Goal: Information Seeking & Learning: Compare options

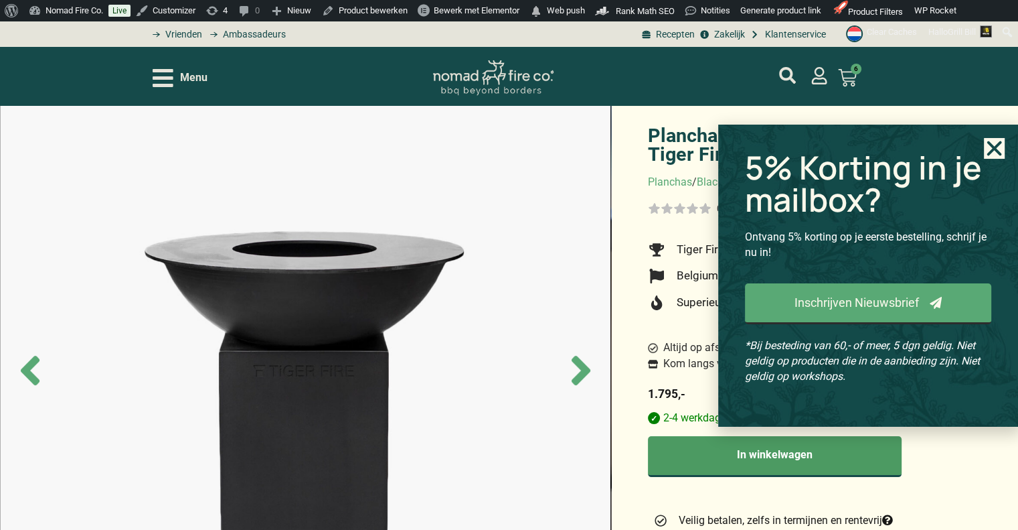
click at [991, 147] on icon "Close" at bounding box center [994, 148] width 21 height 21
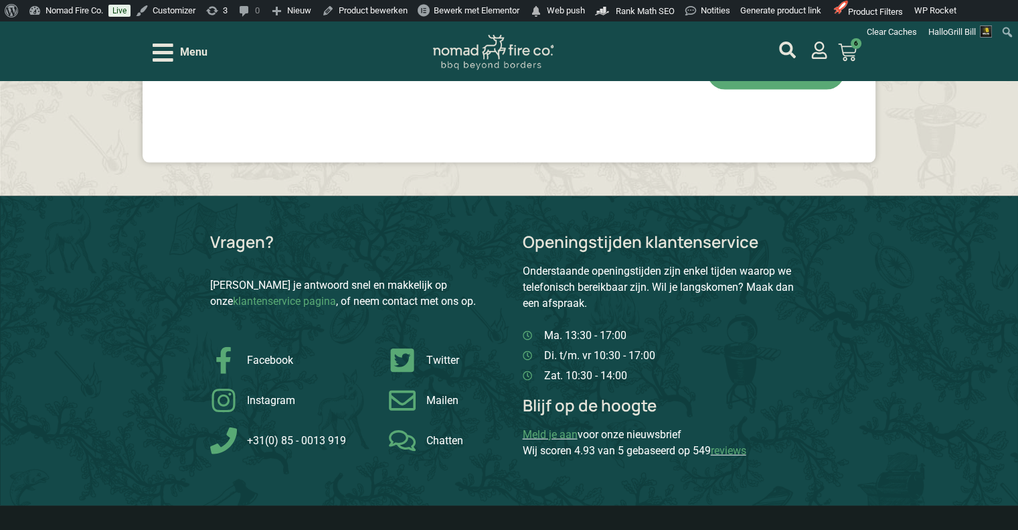
scroll to position [3280, 0]
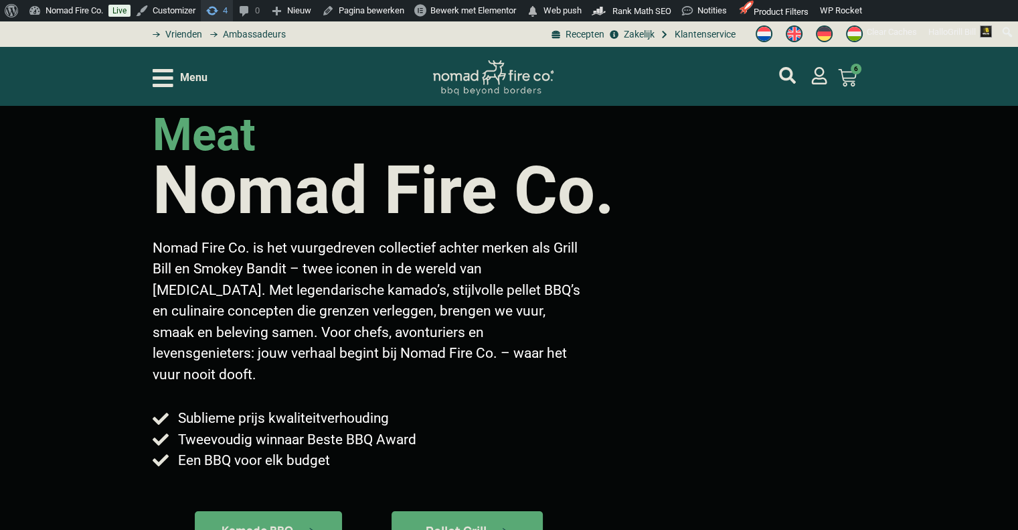
click at [219, 9] on span "Toolbar" at bounding box center [212, 9] width 13 height 19
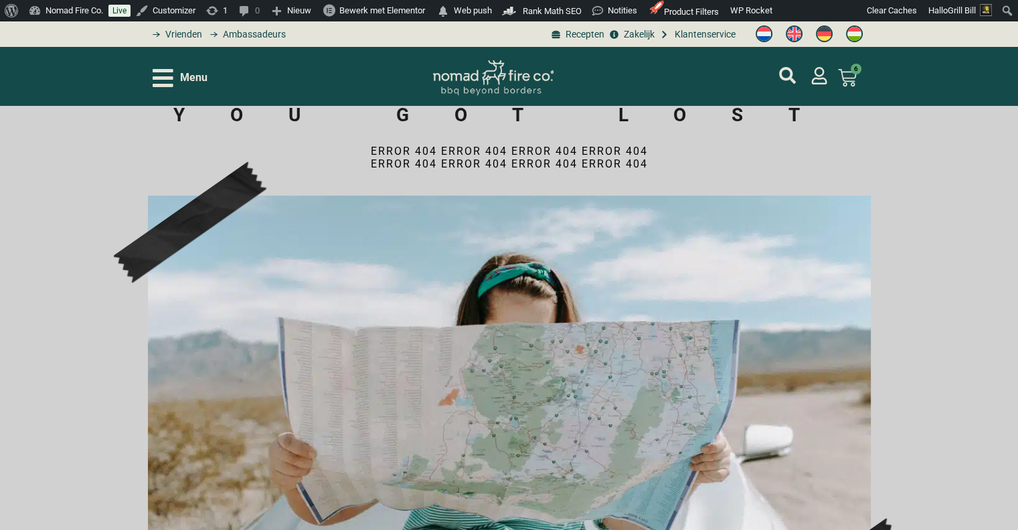
click at [199, 75] on span "Menu" at bounding box center [193, 78] width 27 height 16
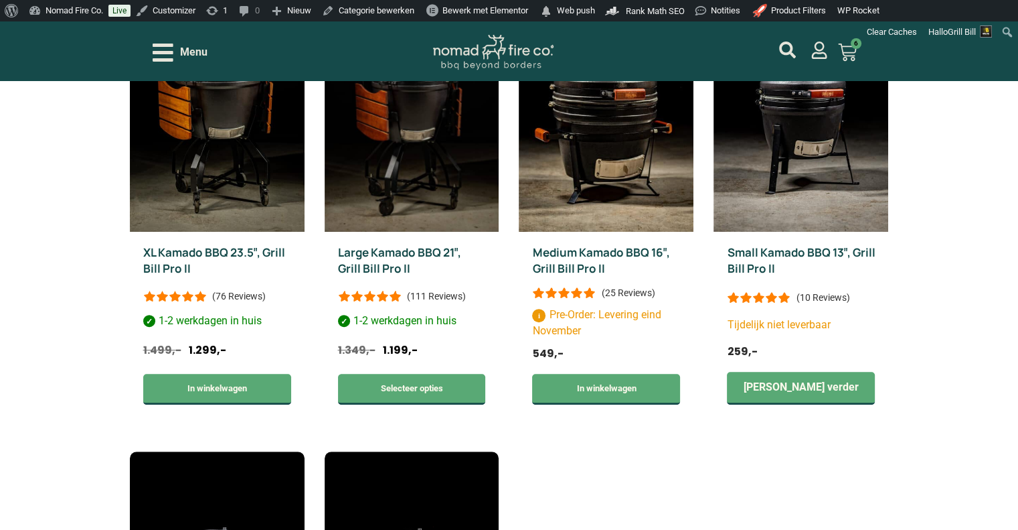
scroll to position [536, 0]
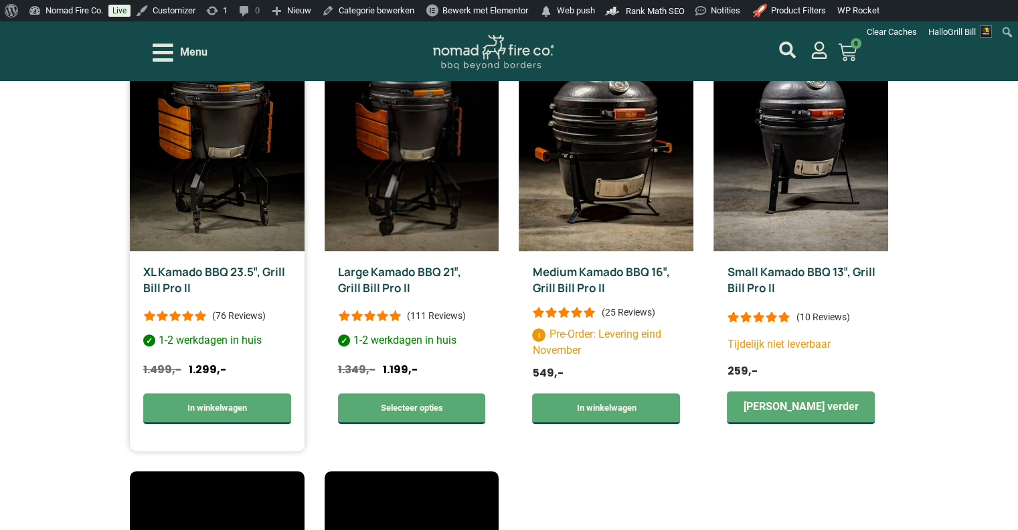
click at [242, 270] on link "XL Kamado BBQ 23.5″, Grill Bill Pro II" at bounding box center [214, 279] width 142 height 31
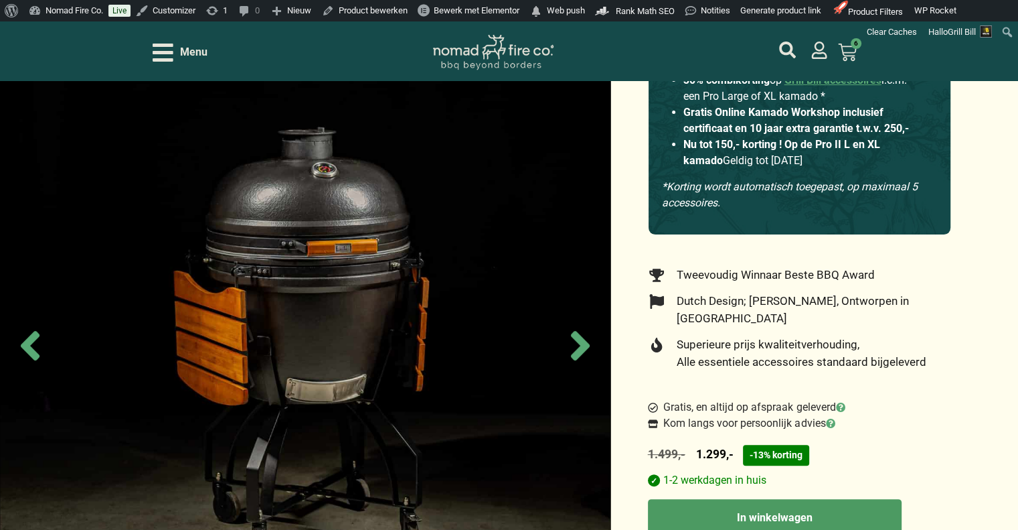
scroll to position [268, 0]
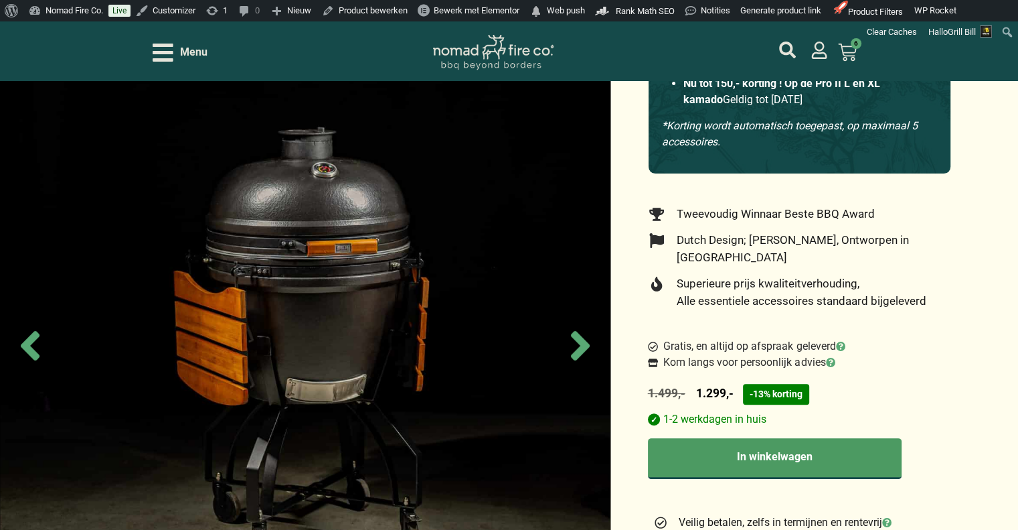
click at [843, 341] on icon at bounding box center [839, 345] width 9 height 9
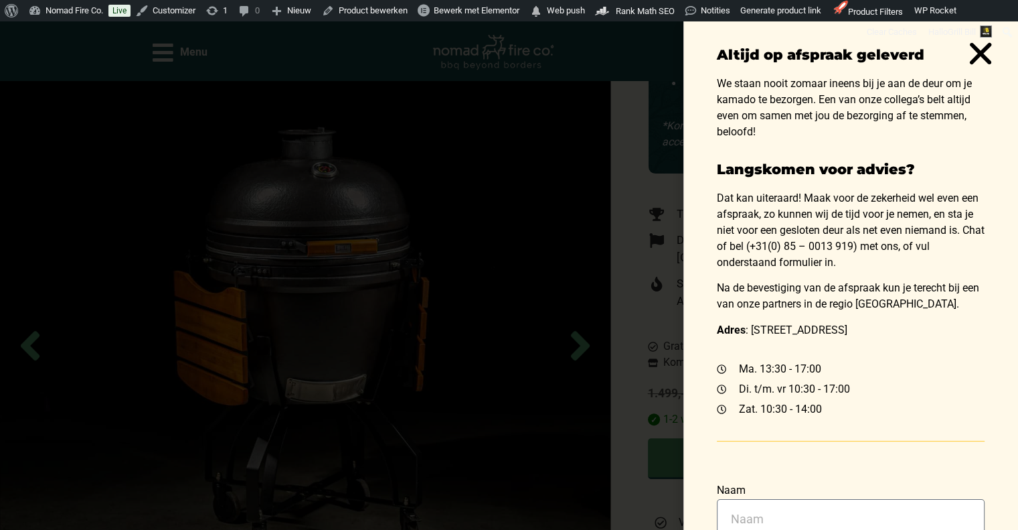
click at [643, 268] on div "Altijd op afspraak geleverd We staan nooit zomaar ineens bij je aan de deur om …" at bounding box center [509, 275] width 1018 height 508
click at [985, 56] on icon "Close" at bounding box center [980, 53] width 31 height 31
click at [986, 56] on icon "Close" at bounding box center [980, 53] width 31 height 31
drag, startPoint x: 986, startPoint y: 56, endPoint x: 680, endPoint y: 3, distance: 310.4
click at [985, 56] on icon "Close" at bounding box center [980, 53] width 31 height 31
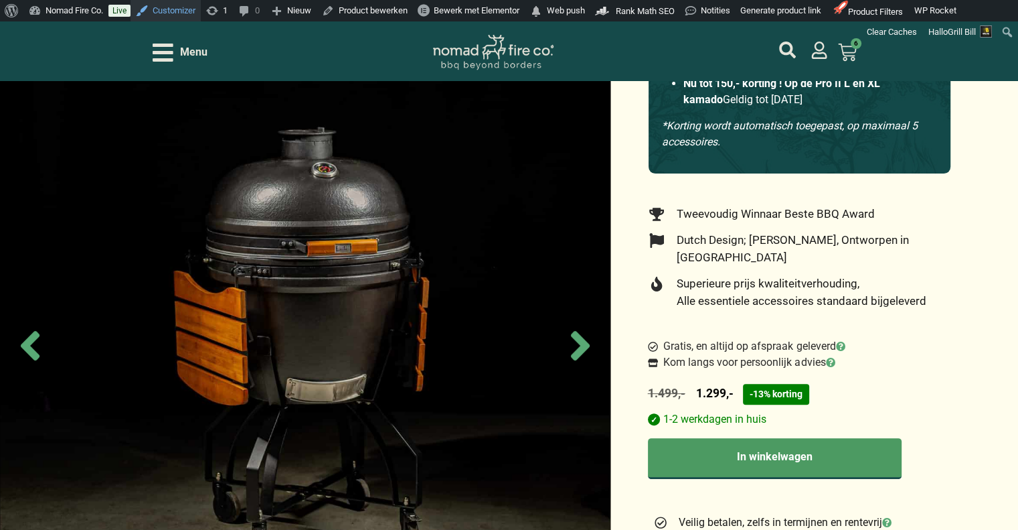
scroll to position [268, 0]
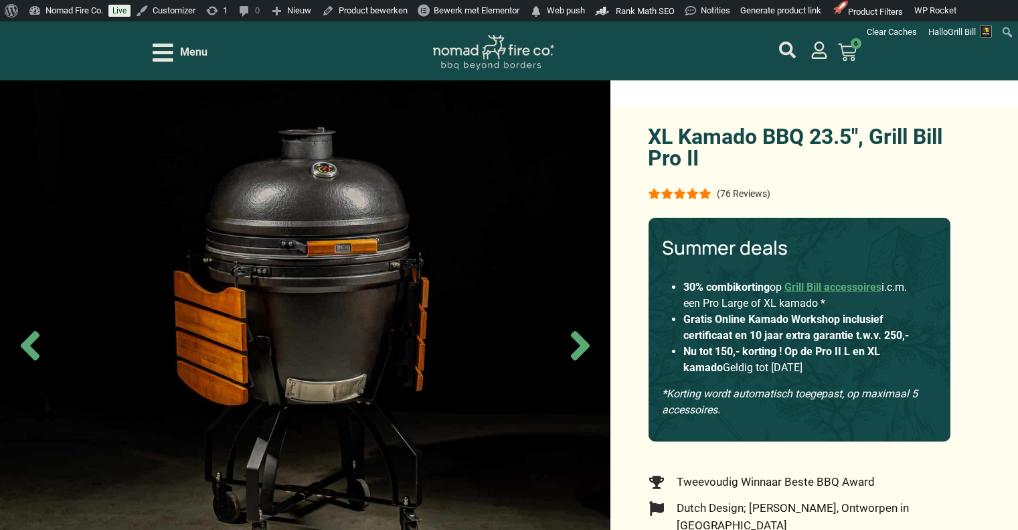
scroll to position [268, 0]
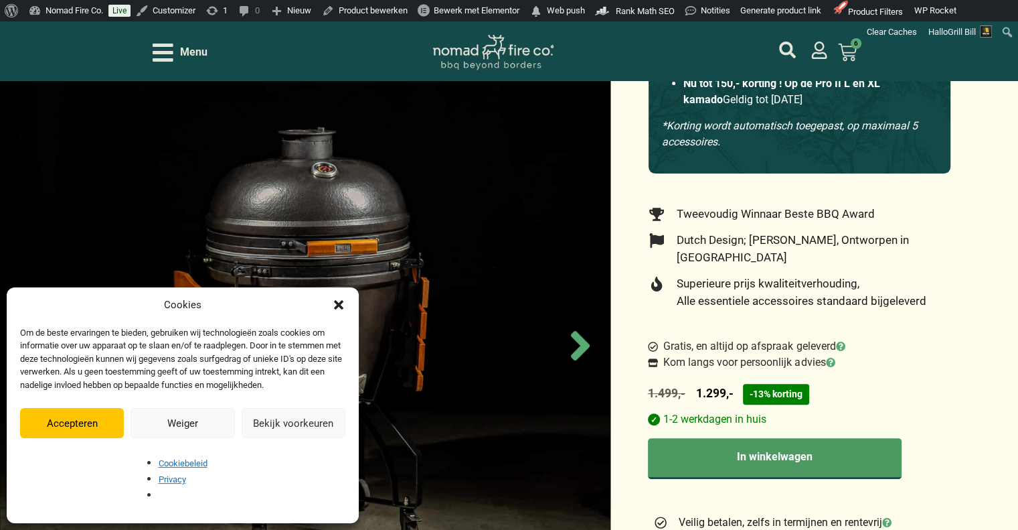
drag, startPoint x: 92, startPoint y: 471, endPoint x: 115, endPoint y: 459, distance: 26.3
click at [92, 438] on button "Accepteren" at bounding box center [72, 423] width 104 height 30
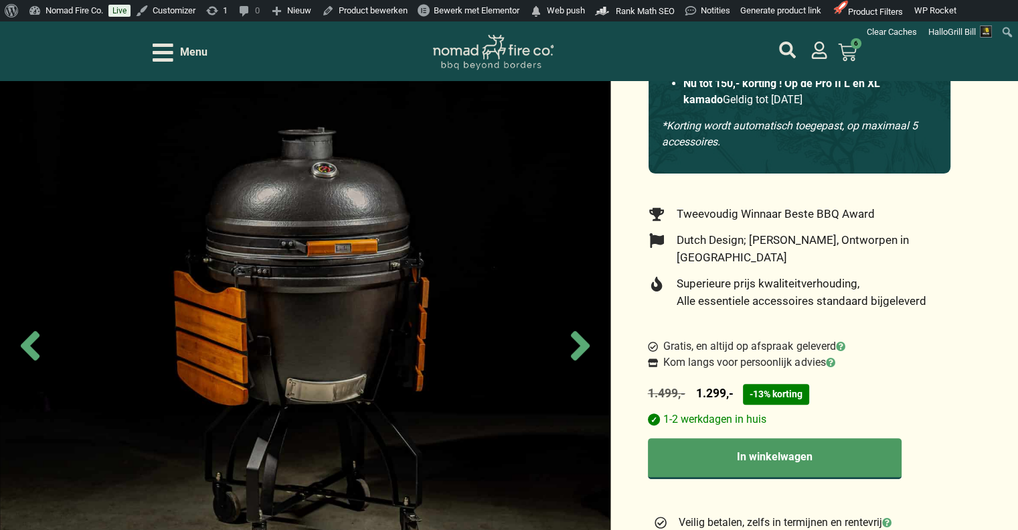
click at [798, 338] on span "Gratis, en altijd op afspraak geleverd" at bounding box center [752, 346] width 185 height 16
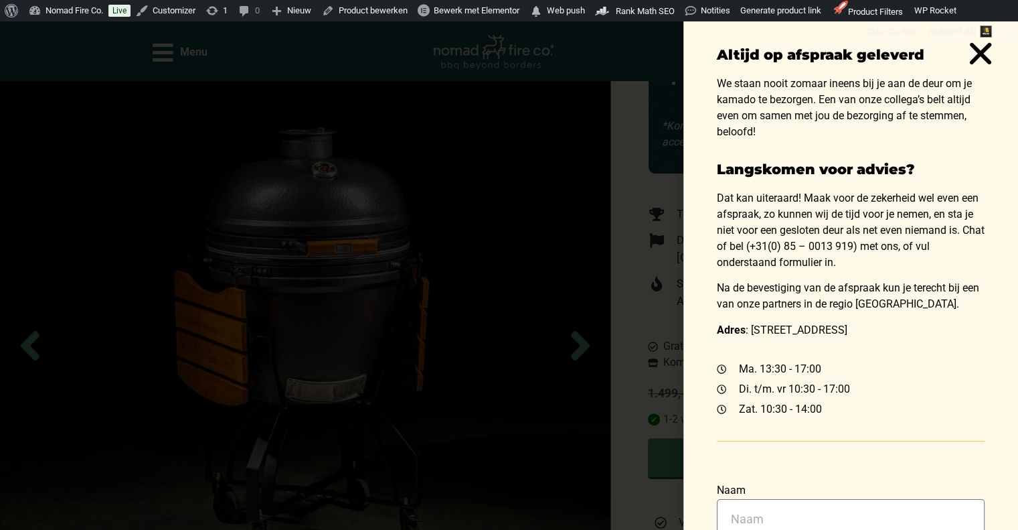
click at [651, 312] on div "Altijd op afspraak geleverd We staan nooit zomaar ineens bij je aan de deur om …" at bounding box center [509, 275] width 1018 height 508
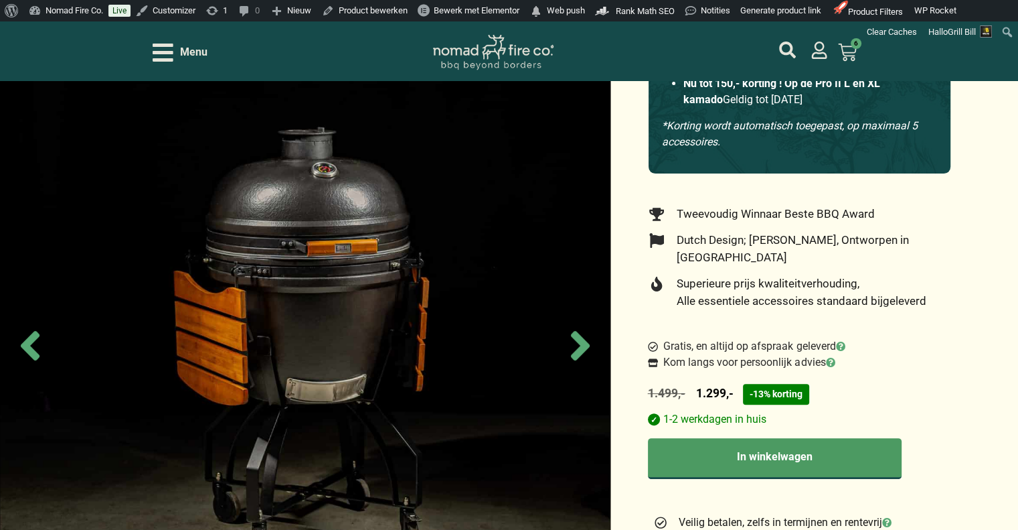
click at [198, 54] on span "Menu" at bounding box center [193, 52] width 27 height 16
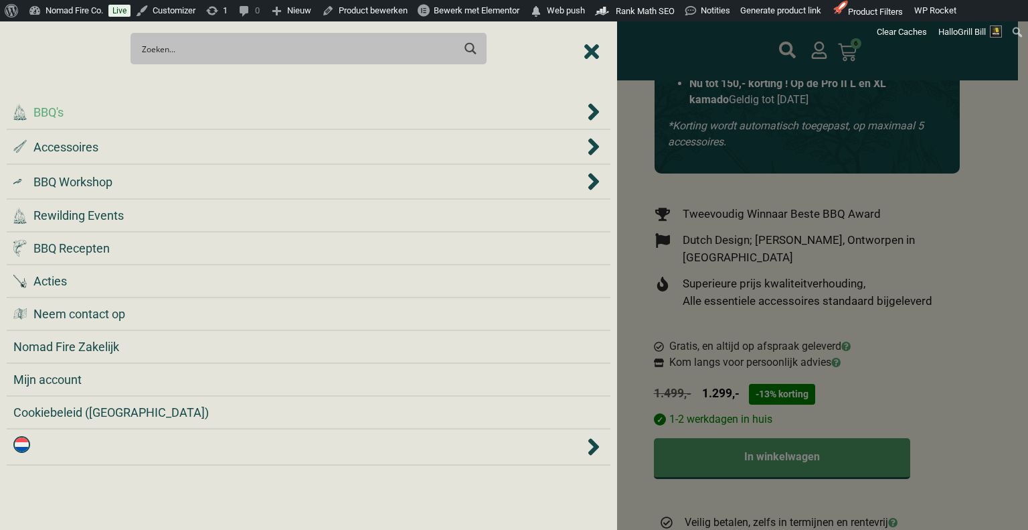
click at [173, 123] on li ".cls-1 { fill: #042e2c; } BBQ's" at bounding box center [309, 112] width 604 height 35
click at [175, 110] on div ".cls-1 { fill: #042e2c; } BBQ's" at bounding box center [298, 112] width 571 height 18
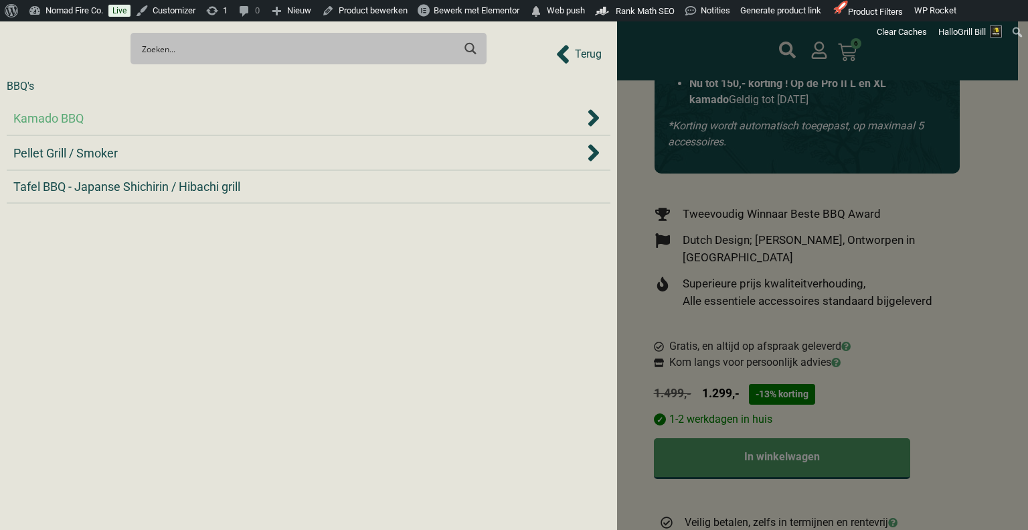
click at [173, 112] on div "Kamado BBQ" at bounding box center [298, 118] width 571 height 18
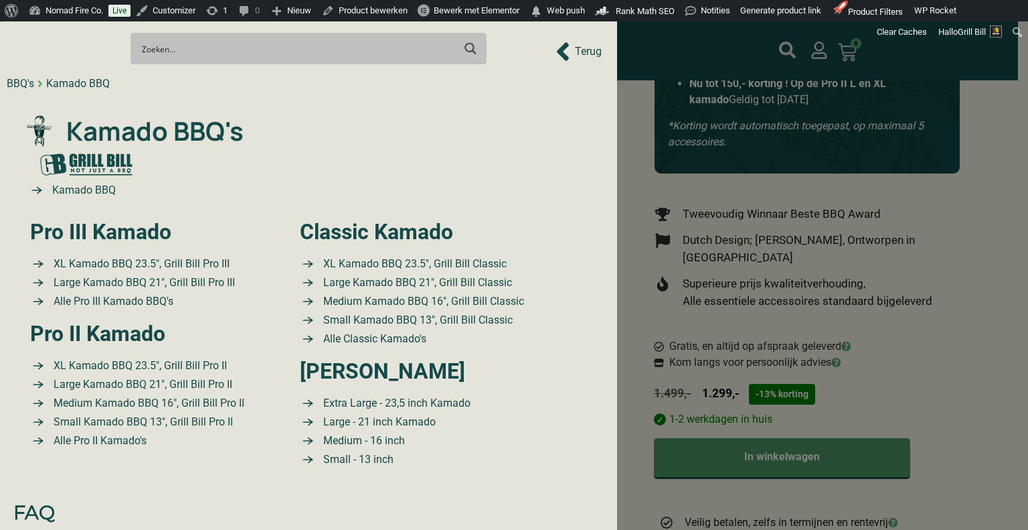
click at [696, 178] on div at bounding box center [514, 265] width 1028 height 530
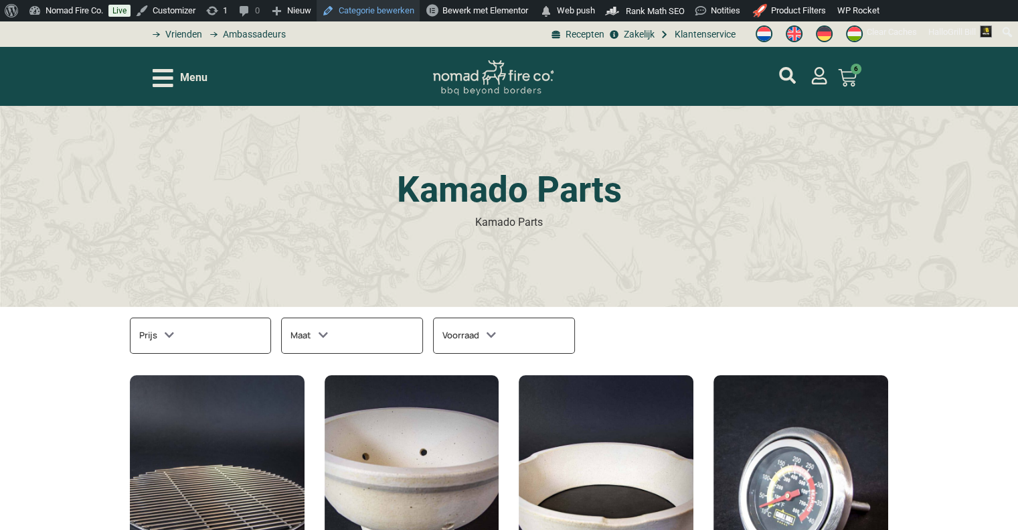
click at [396, 7] on link "Categorie bewerken" at bounding box center [368, 10] width 103 height 21
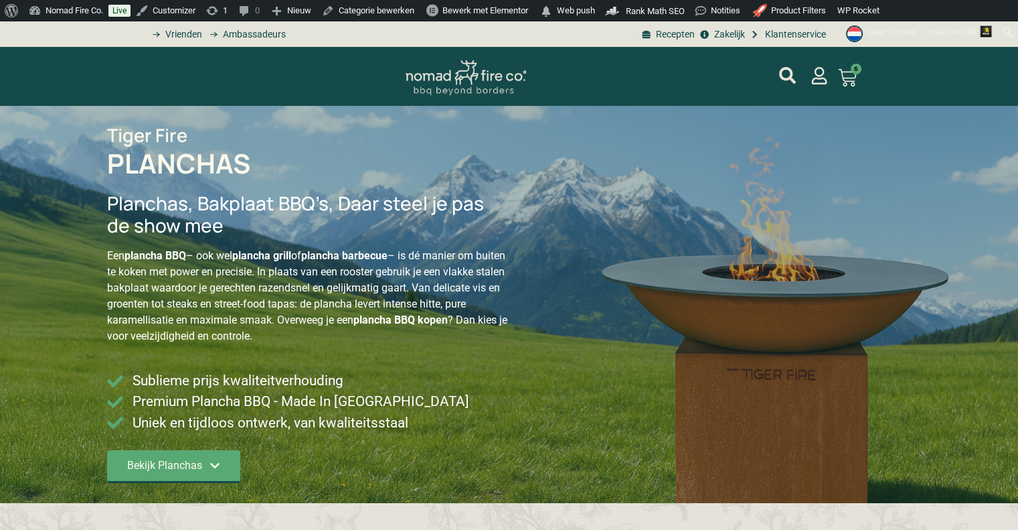
type input "14;2395"
click at [197, 80] on span "Menu" at bounding box center [193, 78] width 27 height 16
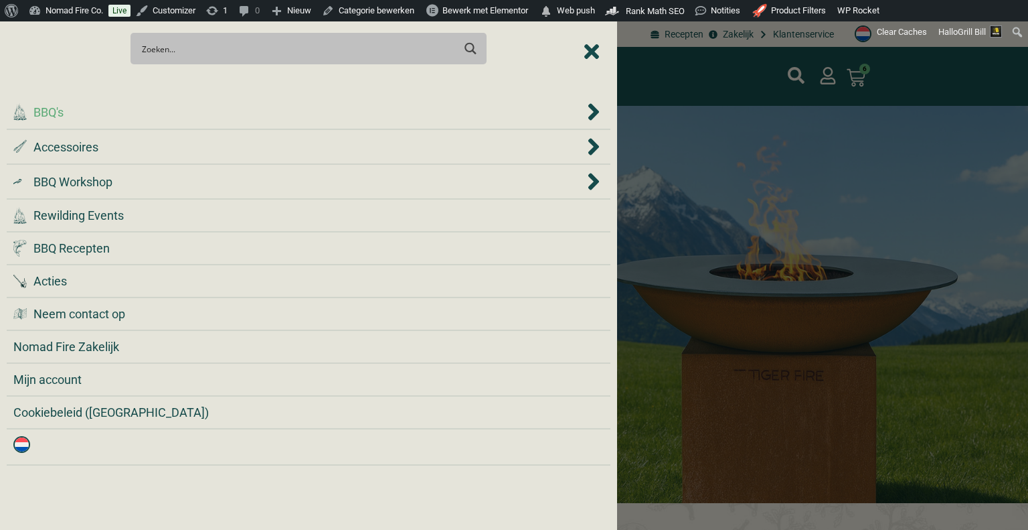
click at [194, 113] on div ".cls-1 { fill: #042e2c; } BBQ's" at bounding box center [298, 112] width 571 height 18
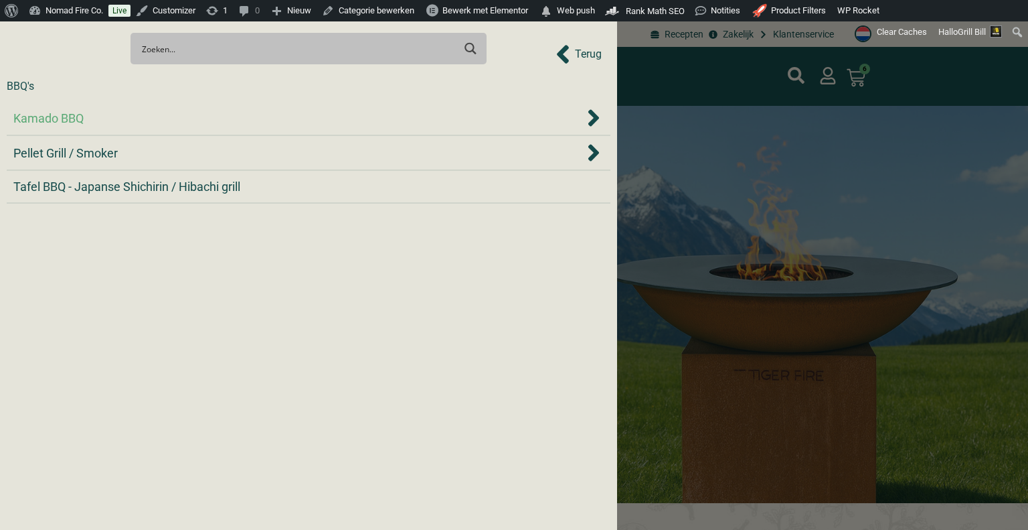
click at [194, 114] on div "Kamado BBQ" at bounding box center [298, 118] width 571 height 18
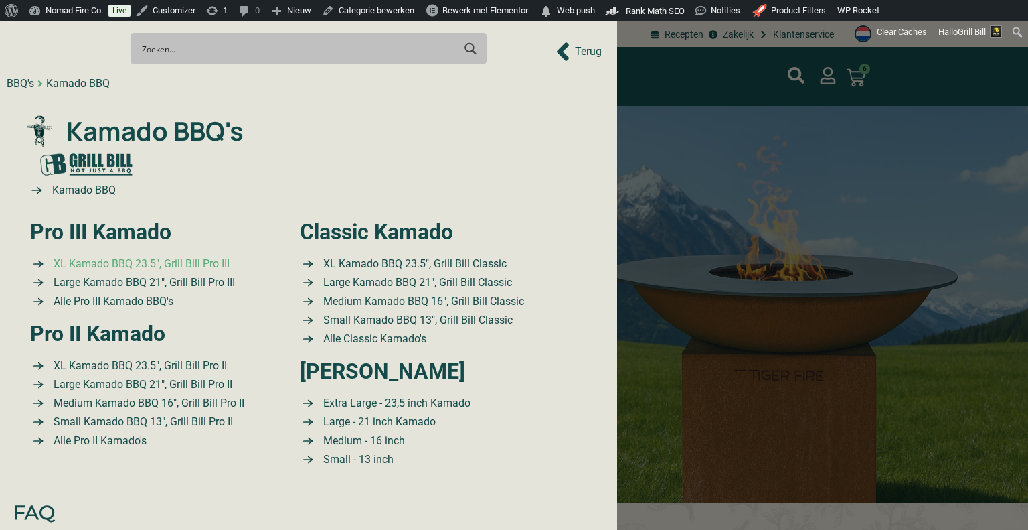
click at [140, 264] on span "XL Kamado BBQ 23.5″, Grill Bill Pro III" at bounding box center [139, 264] width 179 height 16
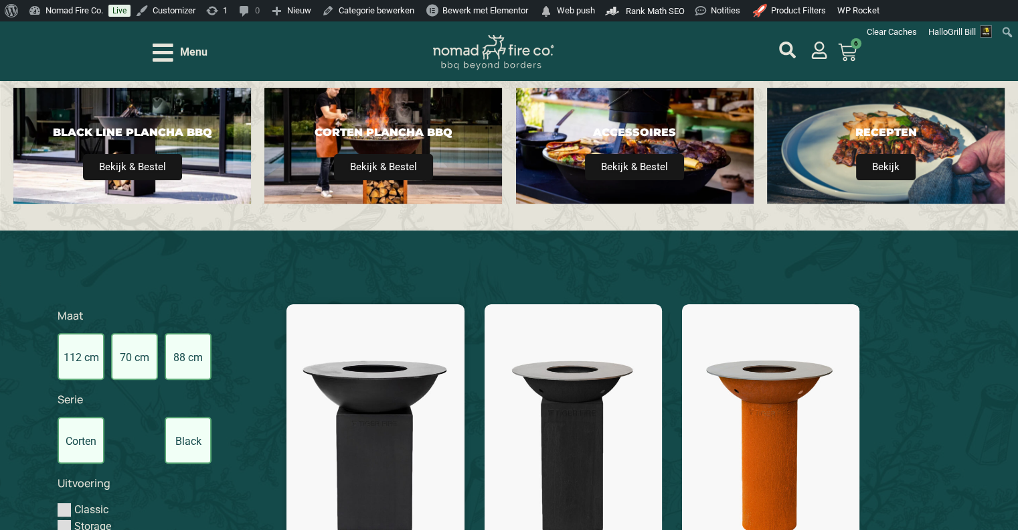
scroll to position [469, 0]
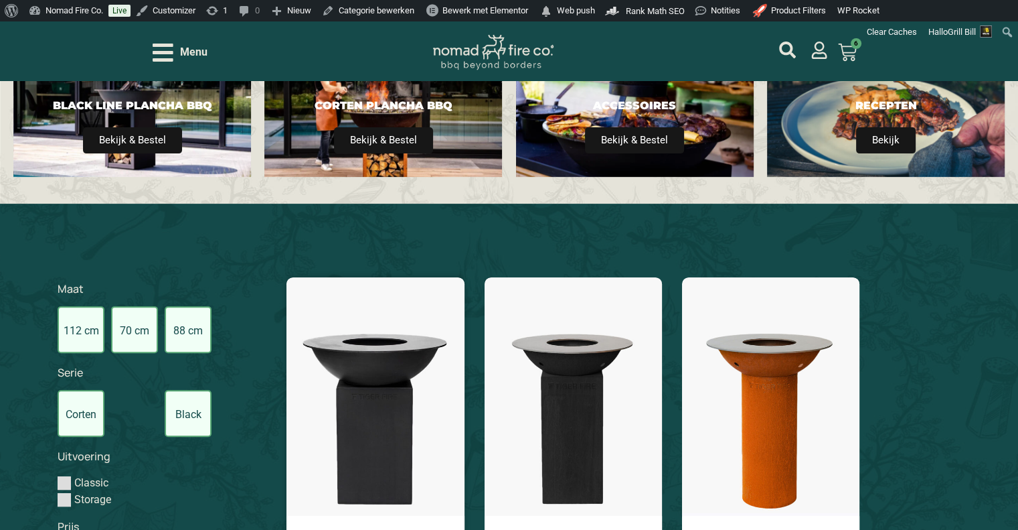
click at [351, 392] on img at bounding box center [375, 396] width 177 height 238
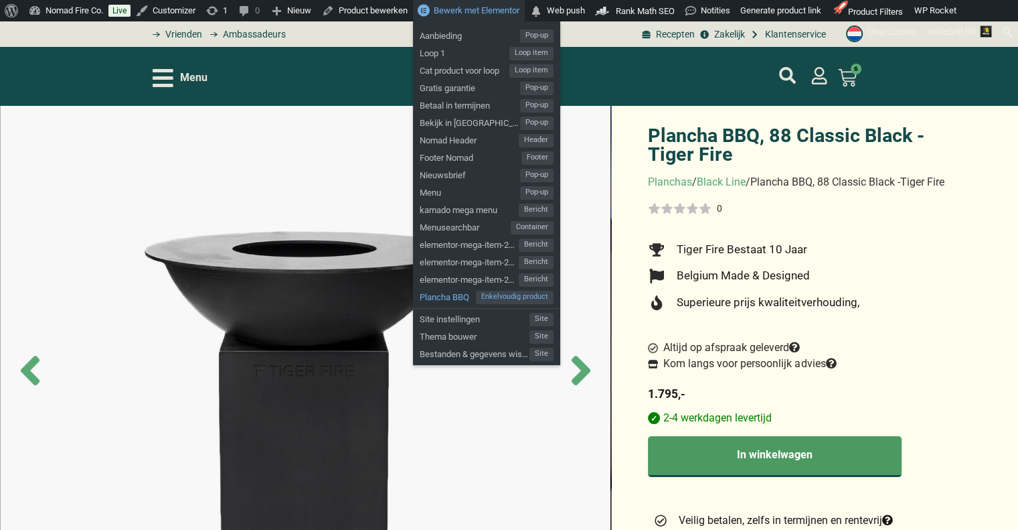
click at [482, 294] on span "Enkelvoudig product" at bounding box center [515, 297] width 78 height 13
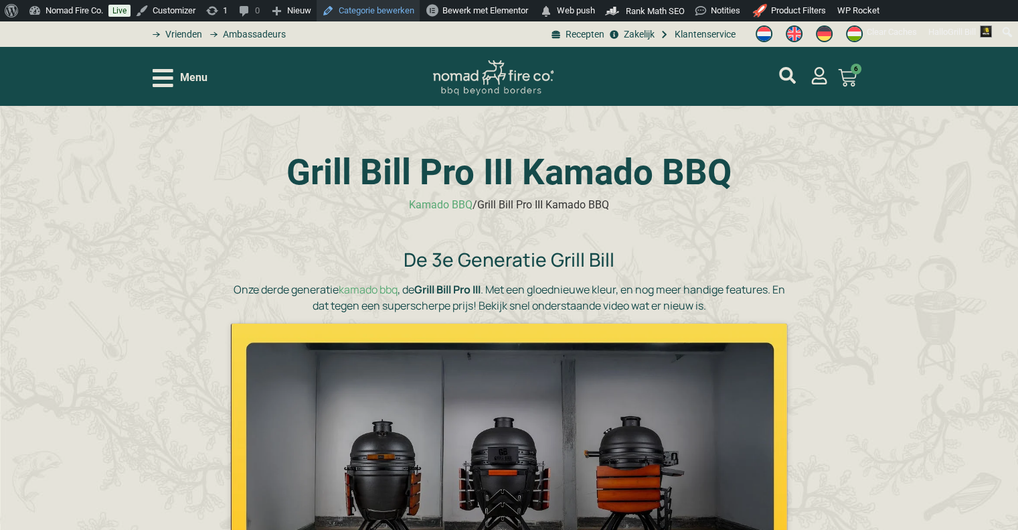
click at [396, 10] on link "Categorie bewerken" at bounding box center [368, 10] width 103 height 21
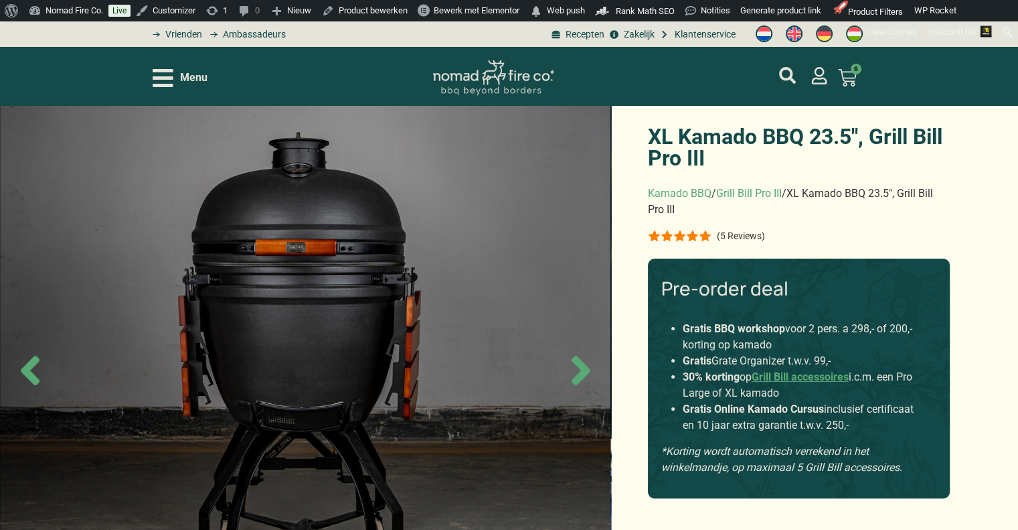
click at [182, 83] on span "Menu" at bounding box center [193, 78] width 27 height 16
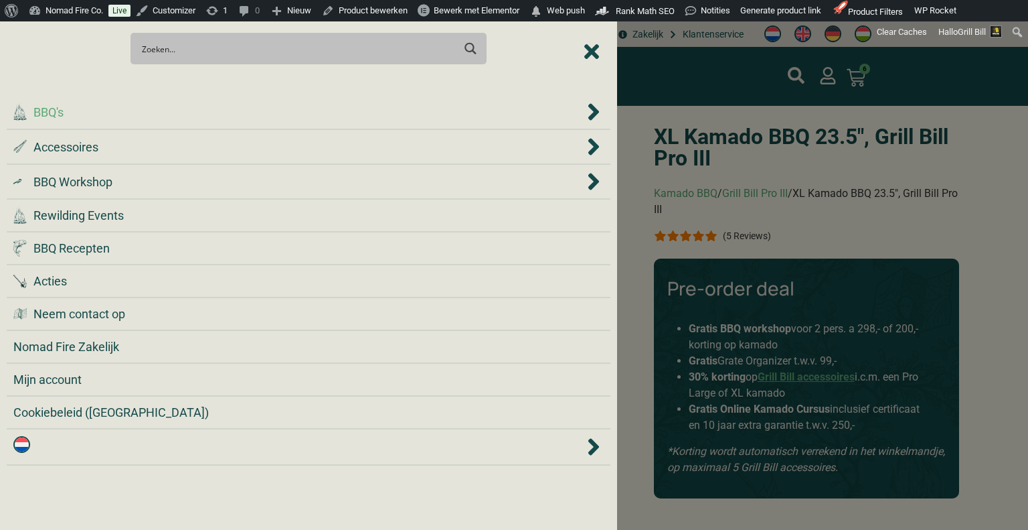
click at [202, 116] on div ".cls-1 { fill: #042e2c; } BBQ's" at bounding box center [298, 112] width 571 height 18
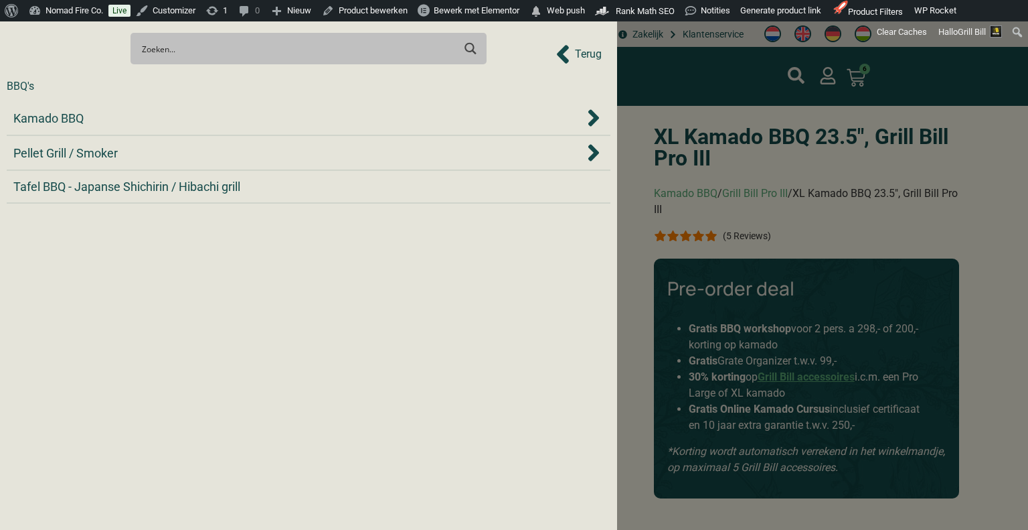
click at [721, 155] on div at bounding box center [514, 265] width 1028 height 530
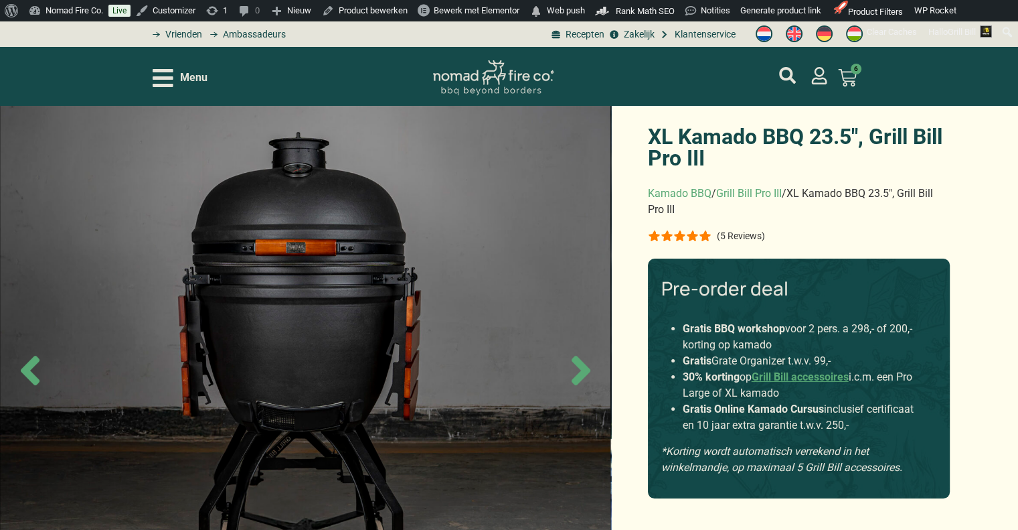
click at [192, 82] on span "Menu" at bounding box center [193, 78] width 27 height 16
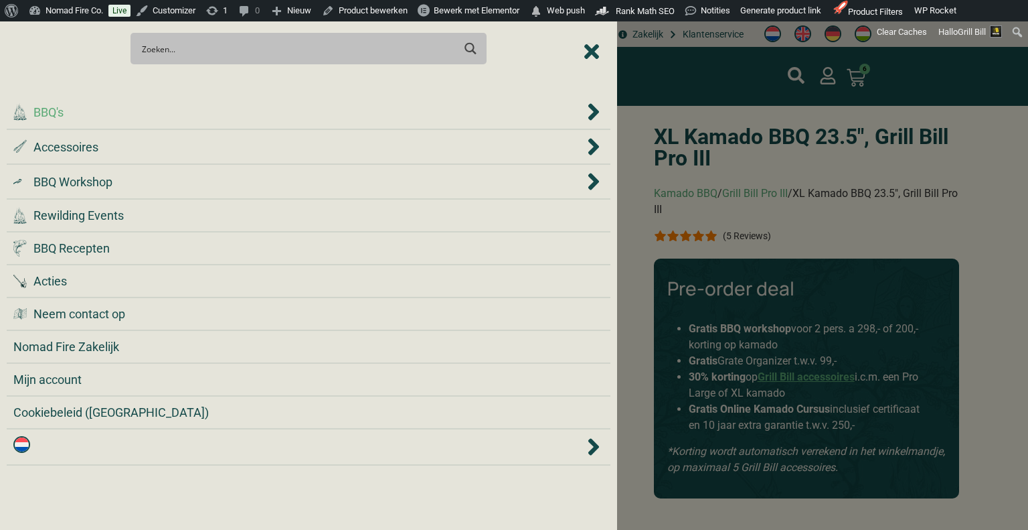
click at [173, 120] on div ".cls-1 { fill: #042e2c; } BBQ's" at bounding box center [298, 112] width 571 height 18
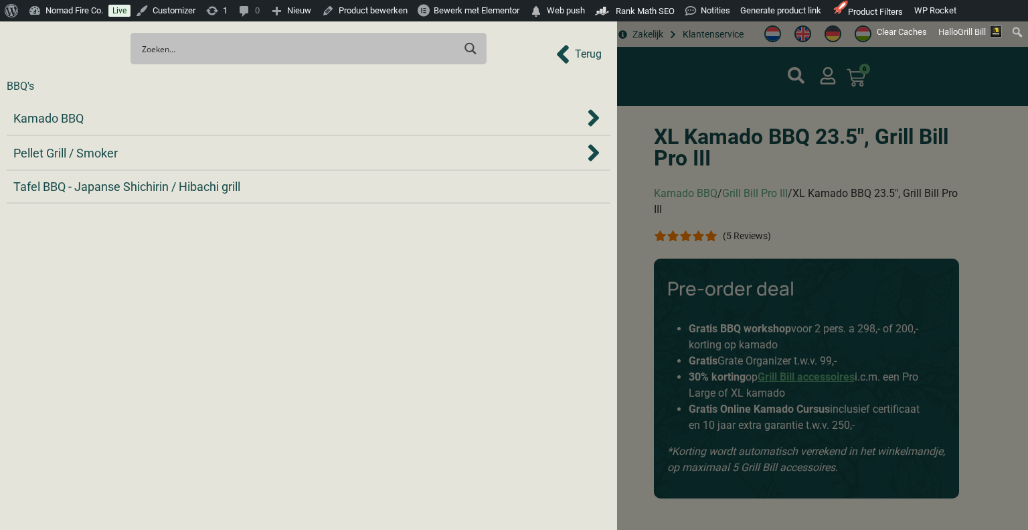
click at [173, 120] on div "Kamado BBQ" at bounding box center [298, 118] width 571 height 18
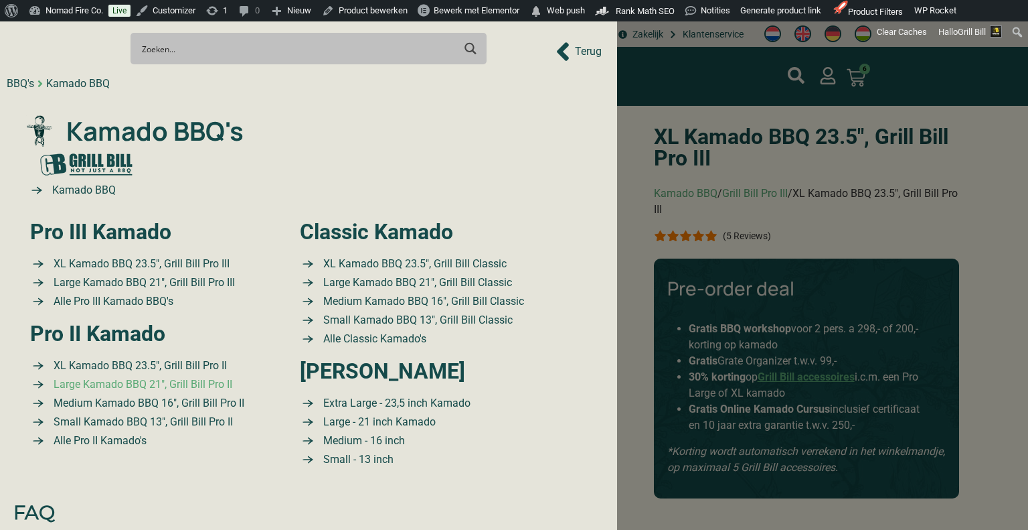
click at [103, 374] on li "XL Kamado BBQ 23.5″, Grill Bill Pro II" at bounding box center [151, 365] width 243 height 17
click at [103, 376] on span "Large Kamado BBQ 21″, Grill Bill Pro II" at bounding box center [141, 384] width 182 height 16
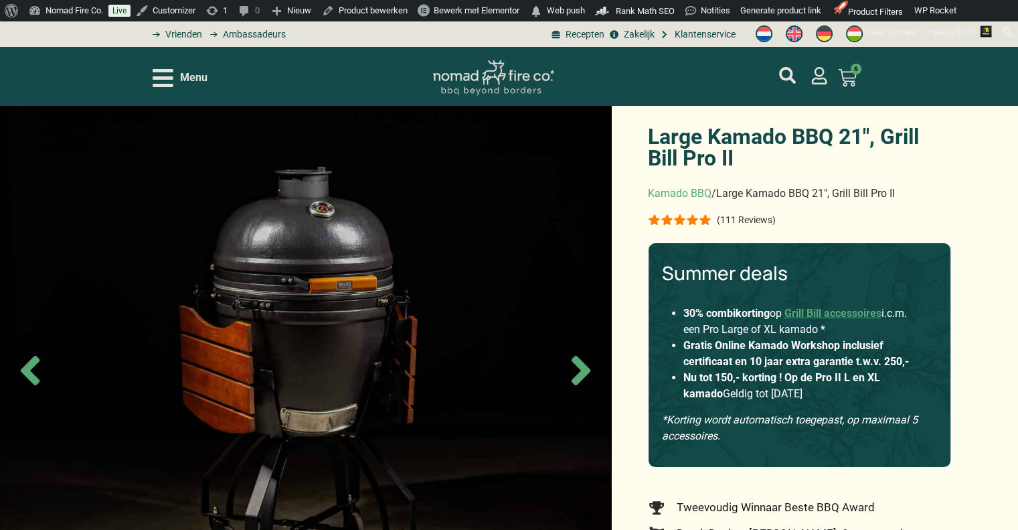
click at [758, 220] on p "(111 Reviews)" at bounding box center [746, 219] width 59 height 11
click at [754, 218] on p "(111 Reviews)" at bounding box center [746, 219] width 59 height 11
click at [752, 218] on p "(111 Reviews)" at bounding box center [746, 219] width 59 height 11
click at [752, 217] on p "(111 Reviews)" at bounding box center [746, 219] width 59 height 11
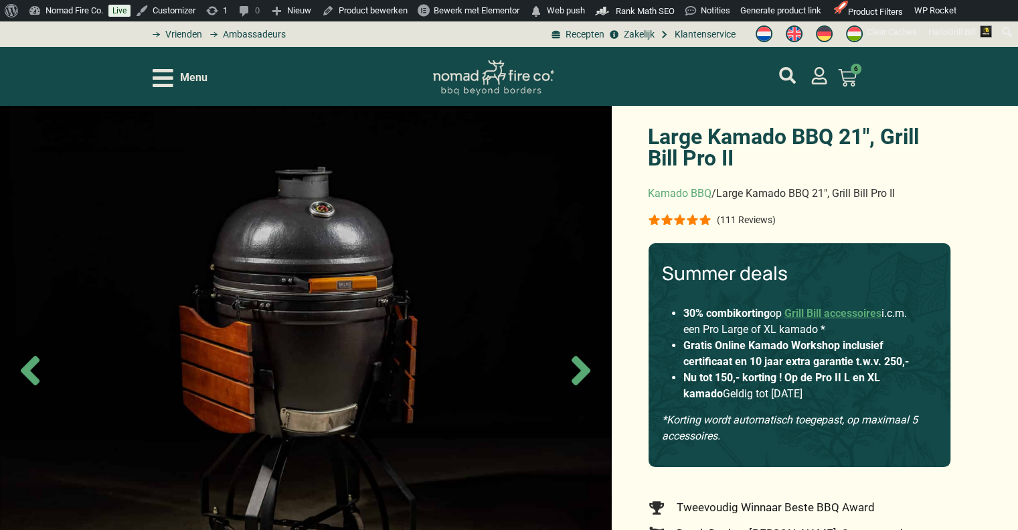
click at [748, 216] on p "(111 Reviews)" at bounding box center [746, 219] width 59 height 11
click at [193, 84] on span "Menu" at bounding box center [193, 78] width 27 height 16
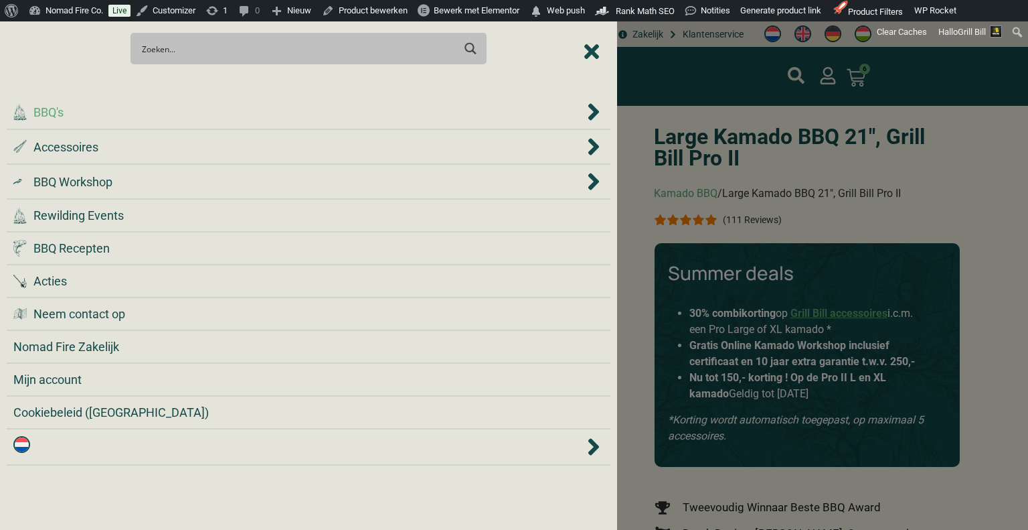
click at [181, 118] on div ".cls-1 { fill: #042e2c; } BBQ's" at bounding box center [298, 112] width 571 height 18
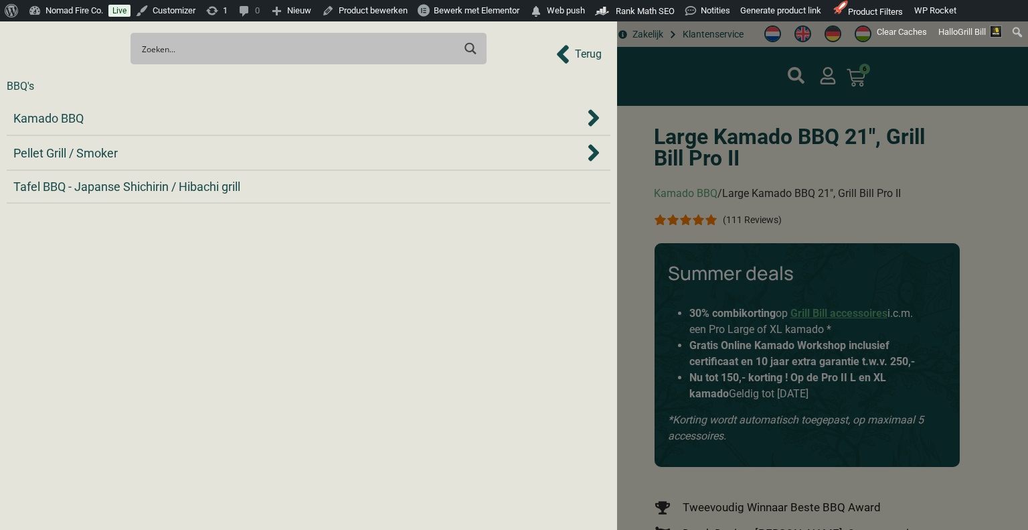
click at [181, 118] on div "Kamado BBQ" at bounding box center [298, 118] width 571 height 18
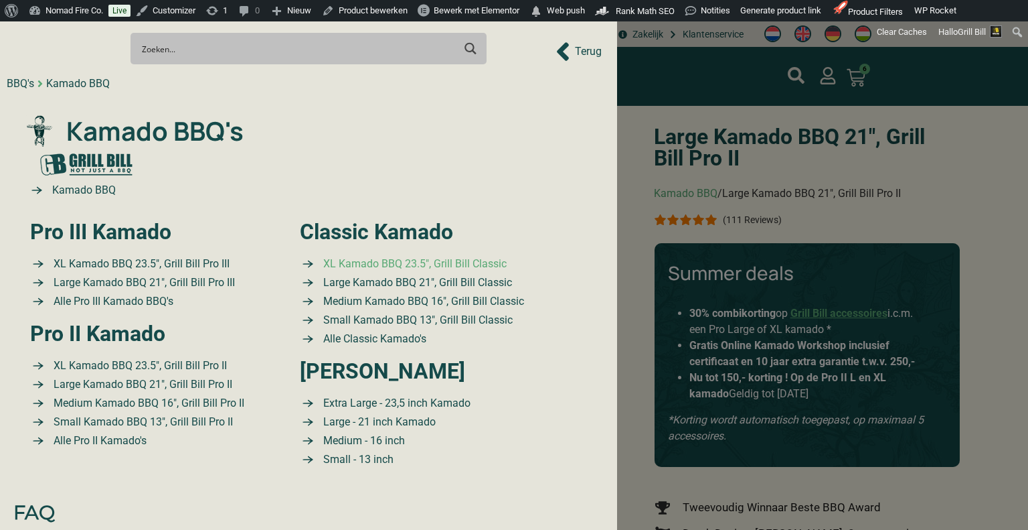
click at [437, 264] on span "XL Kamado BBQ 23.5″, Grill Bill Classic" at bounding box center [413, 264] width 187 height 16
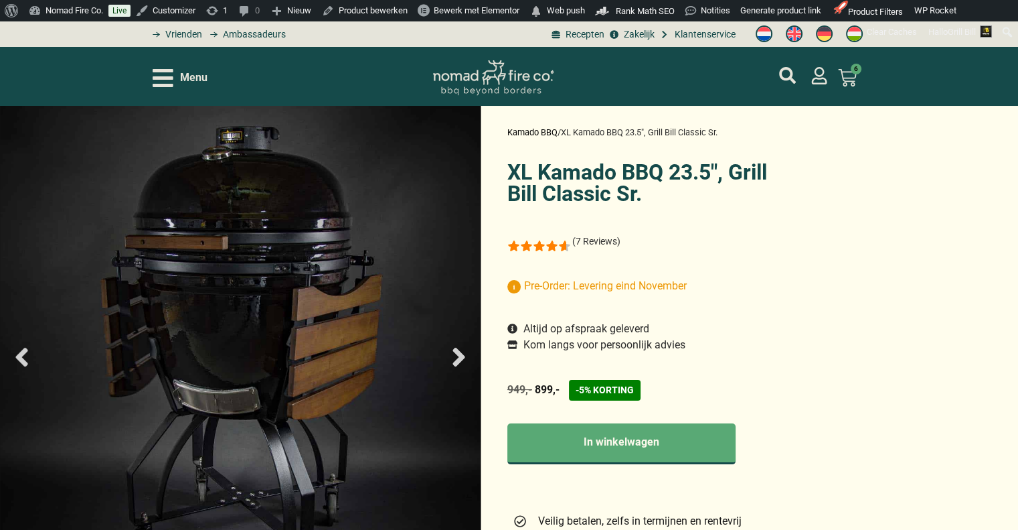
select select "most-helpful"
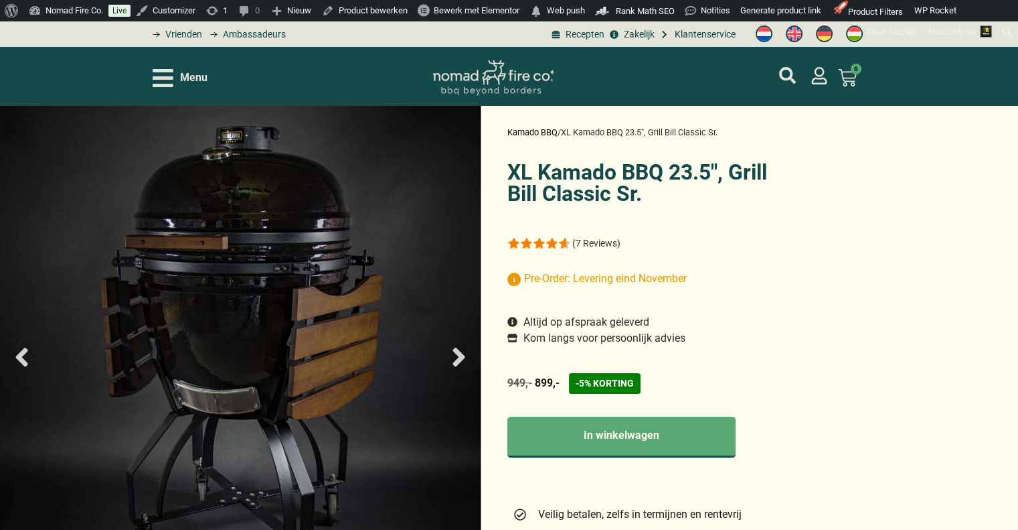
click at [611, 247] on p "(7 Reviews)" at bounding box center [596, 243] width 48 height 11
click at [610, 244] on p "(7 Reviews)" at bounding box center [596, 243] width 48 height 11
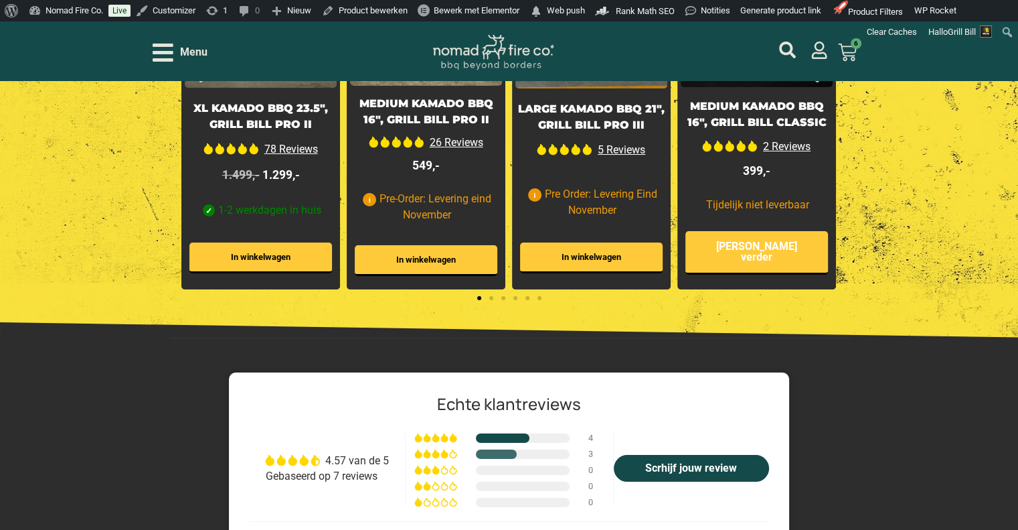
scroll to position [4887, 0]
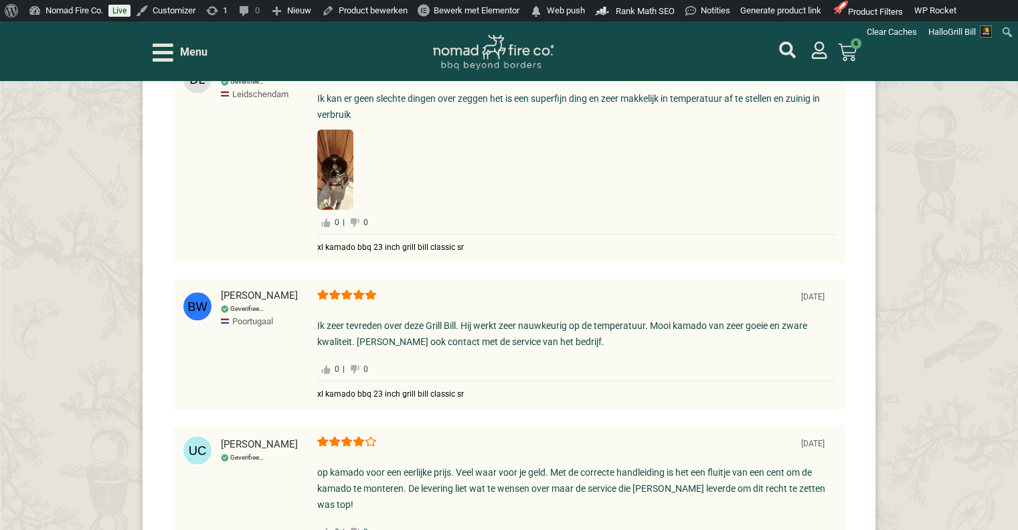
scroll to position [6293, 0]
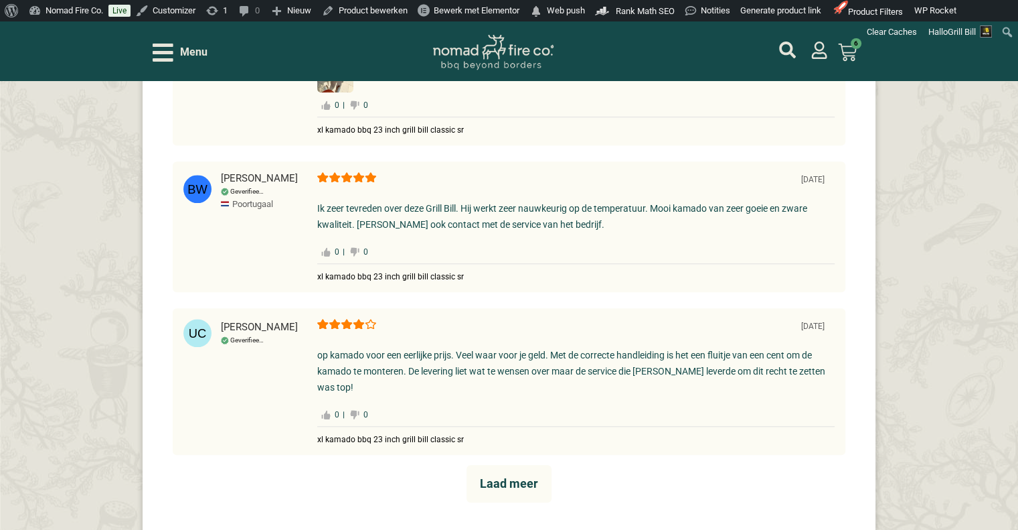
click at [515, 489] on span "Laad meer" at bounding box center [509, 483] width 58 height 14
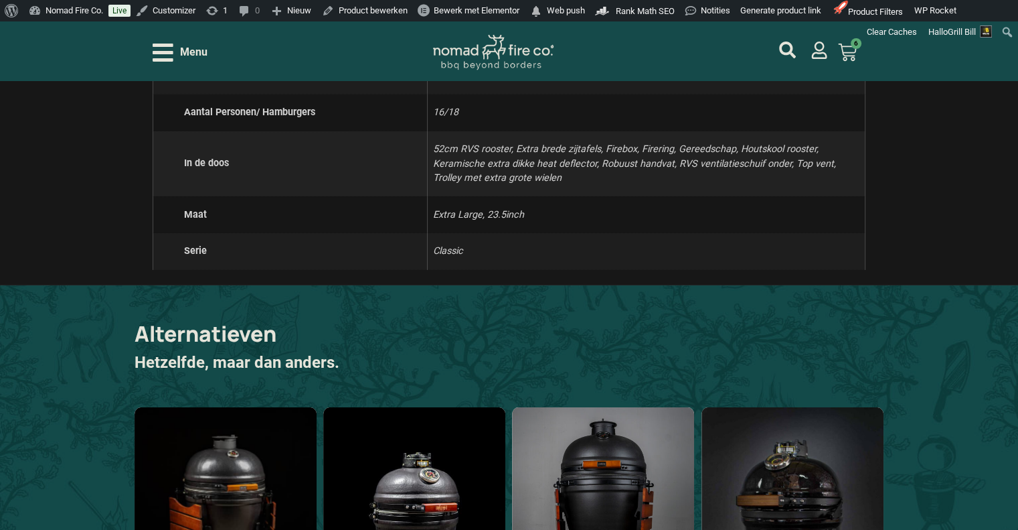
scroll to position [4418, 0]
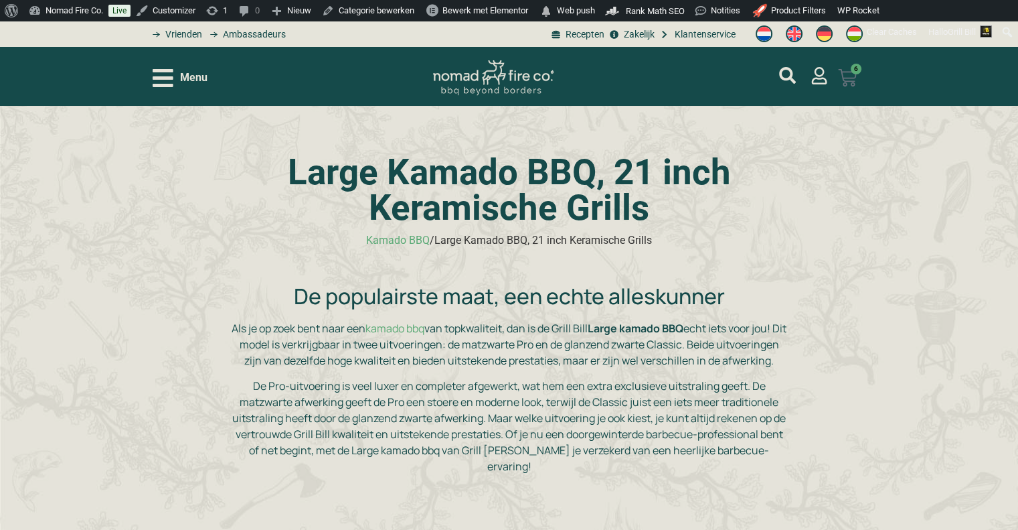
click at [862, 86] on link "€ 97,49 6 Winkelwagen" at bounding box center [847, 77] width 51 height 35
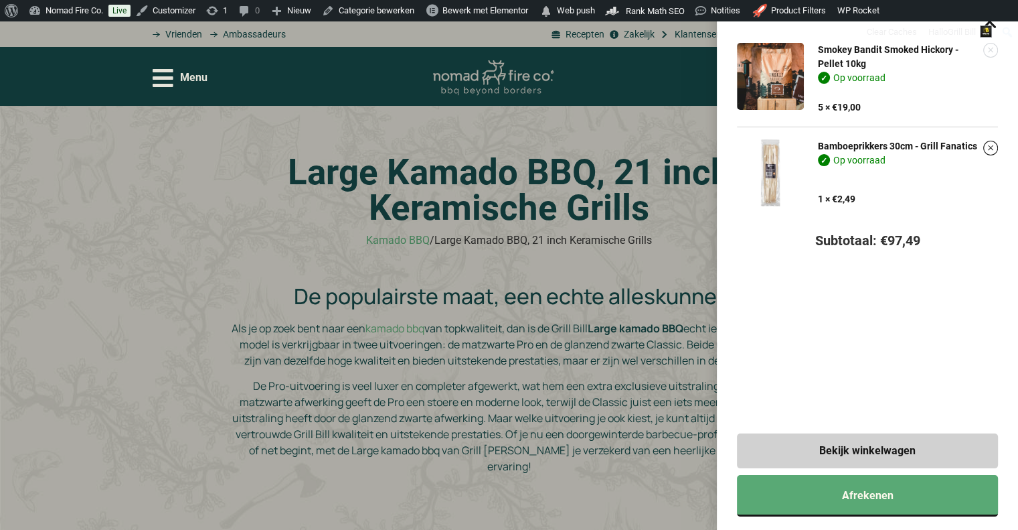
click at [997, 48] on link "Verwijder dit item" at bounding box center [990, 50] width 13 height 13
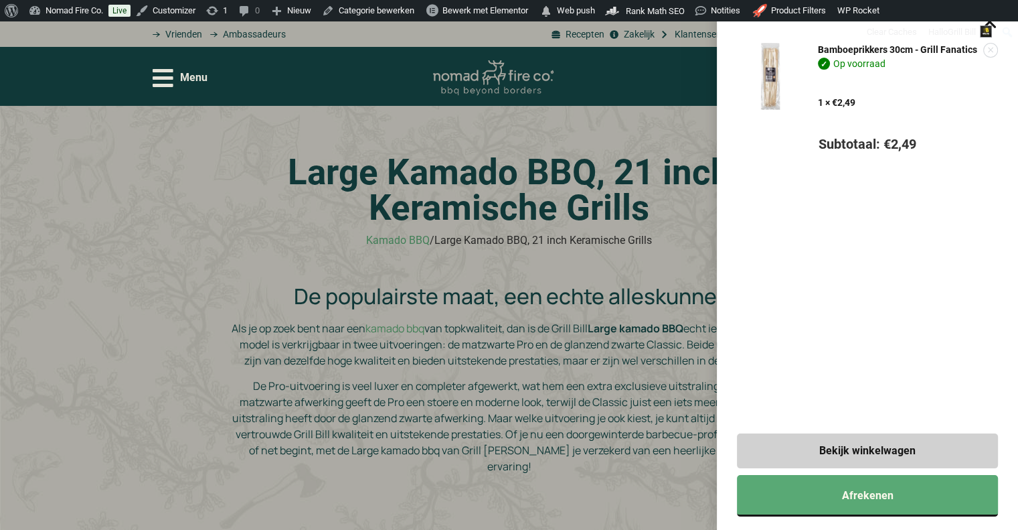
click at [997, 51] on link "Verwijder dit item" at bounding box center [990, 50] width 13 height 13
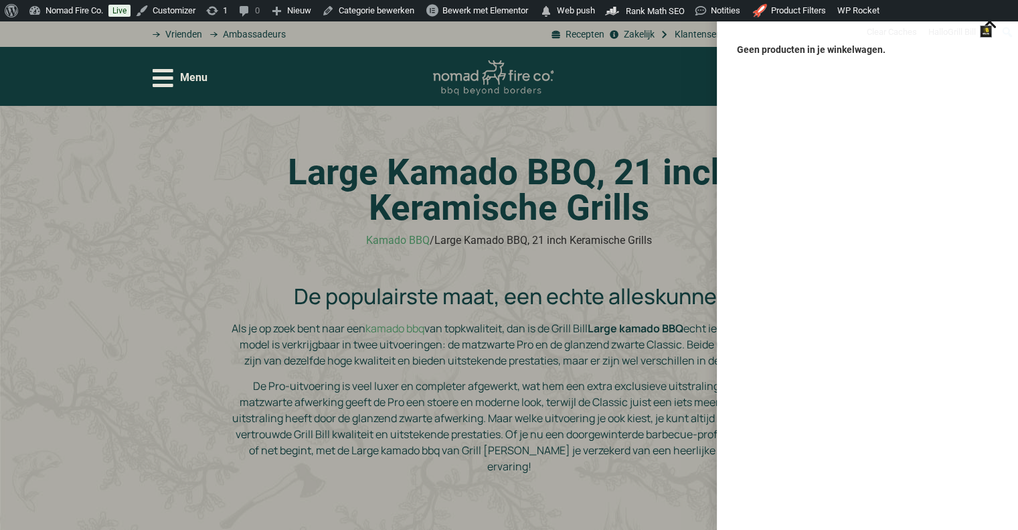
click at [485, 258] on div "Geen producten in je winkelwagen." at bounding box center [509, 265] width 1018 height 530
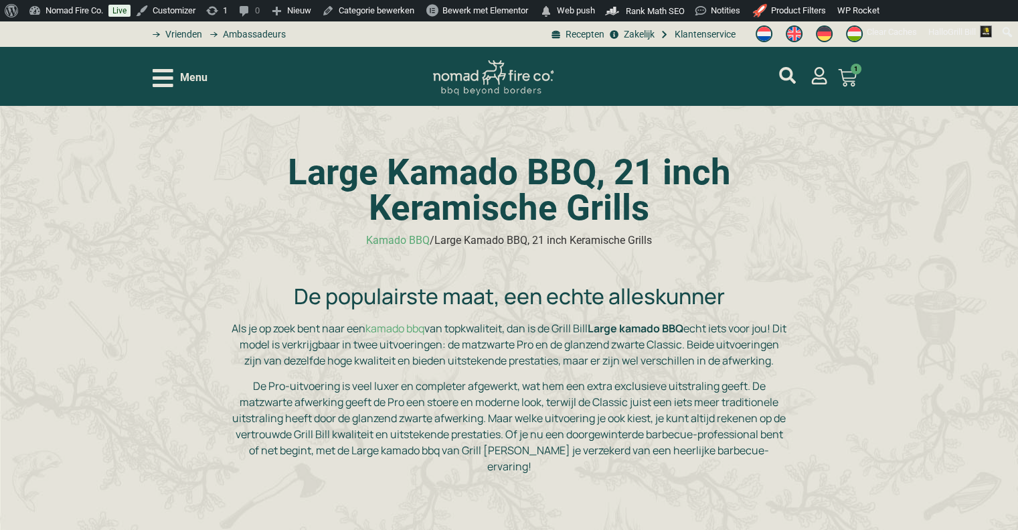
click at [197, 76] on span "Menu" at bounding box center [193, 78] width 27 height 16
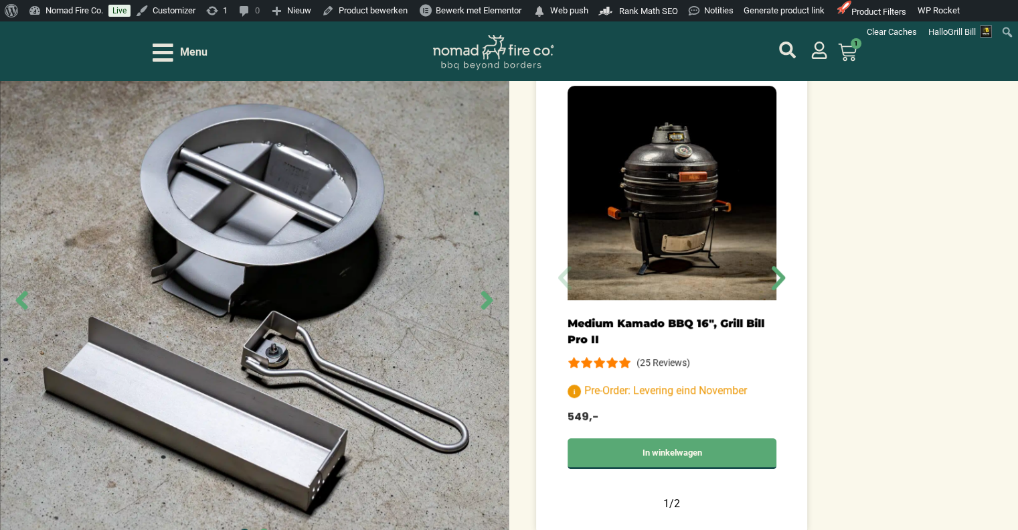
scroll to position [536, 0]
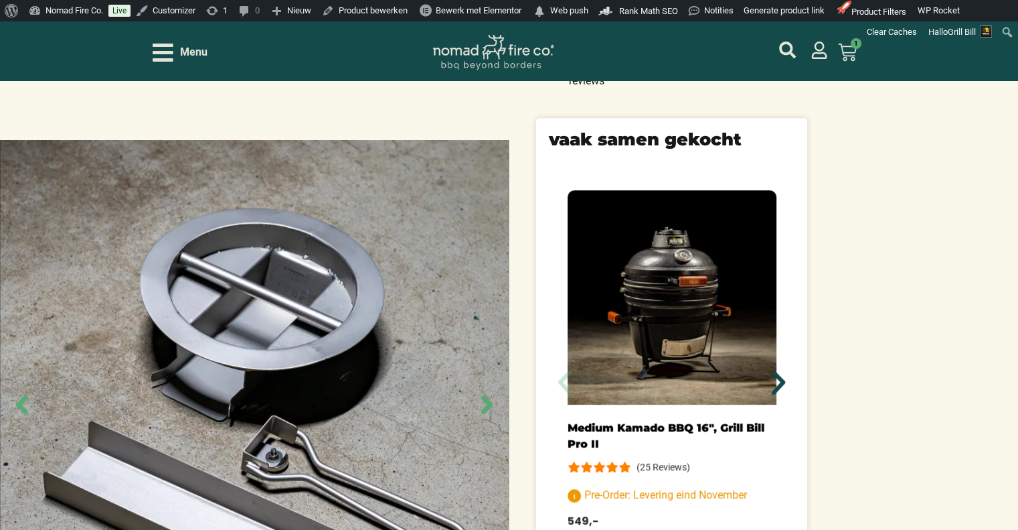
click at [783, 366] on icon "Volgende slide" at bounding box center [778, 382] width 32 height 32
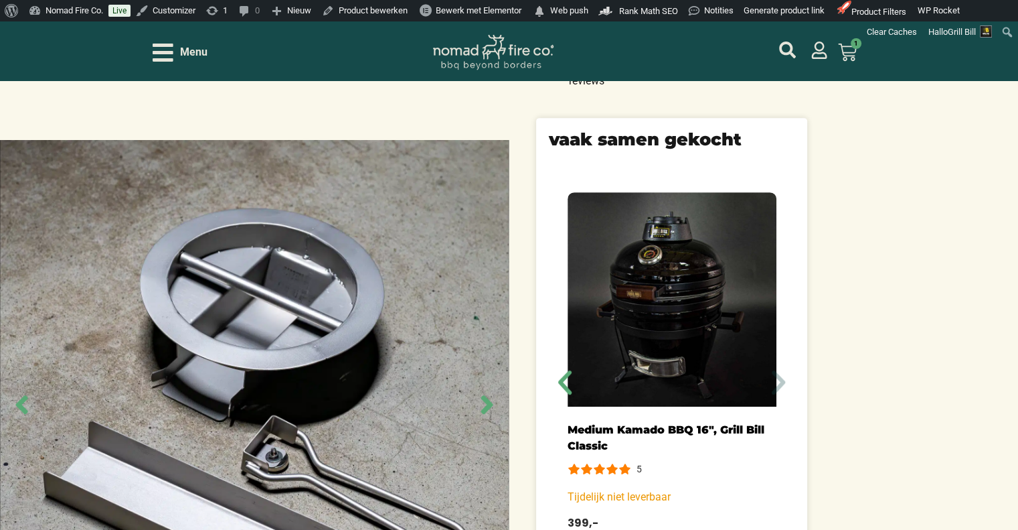
click at [782, 366] on icon "Volgende slide" at bounding box center [778, 382] width 32 height 32
click at [567, 366] on icon "Vorige slide" at bounding box center [565, 382] width 32 height 32
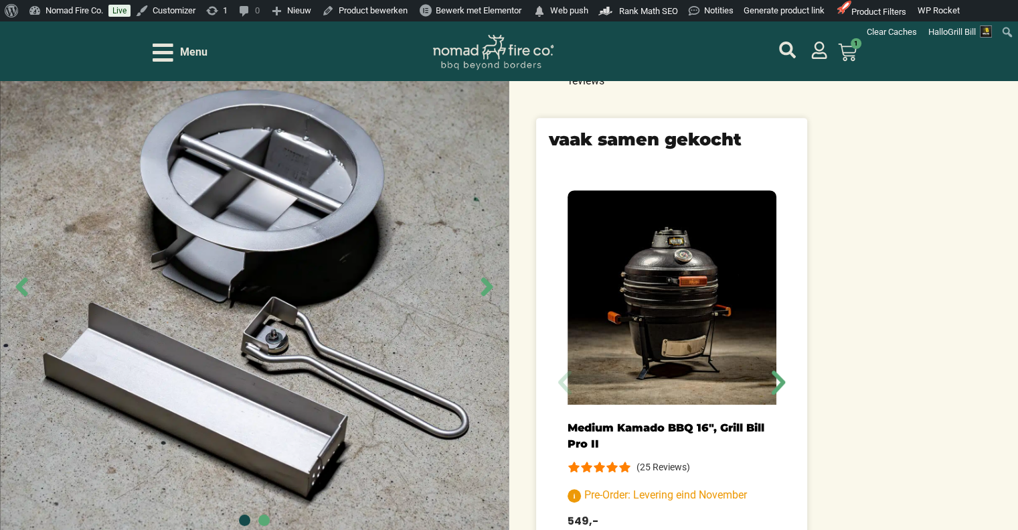
scroll to position [602, 0]
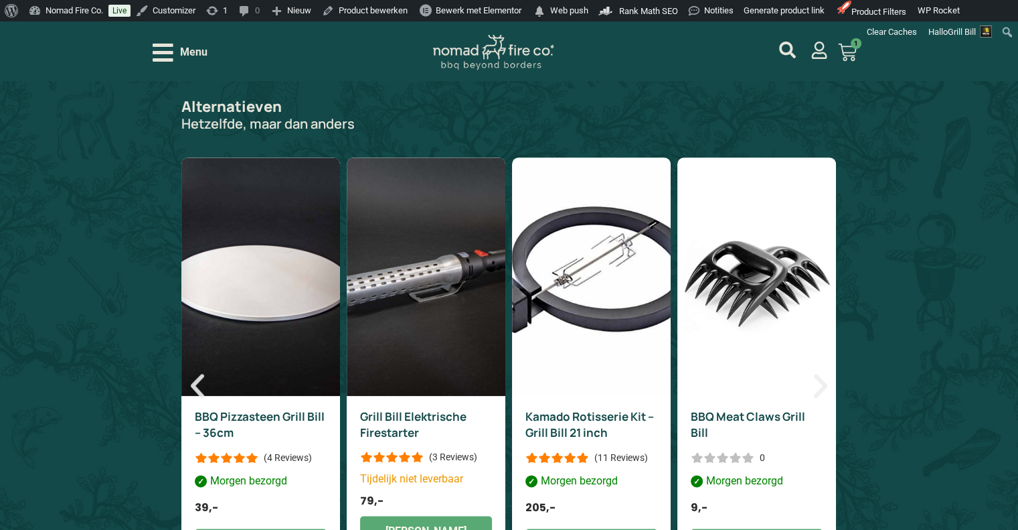
scroll to position [1540, 0]
